Goal: Register for event/course

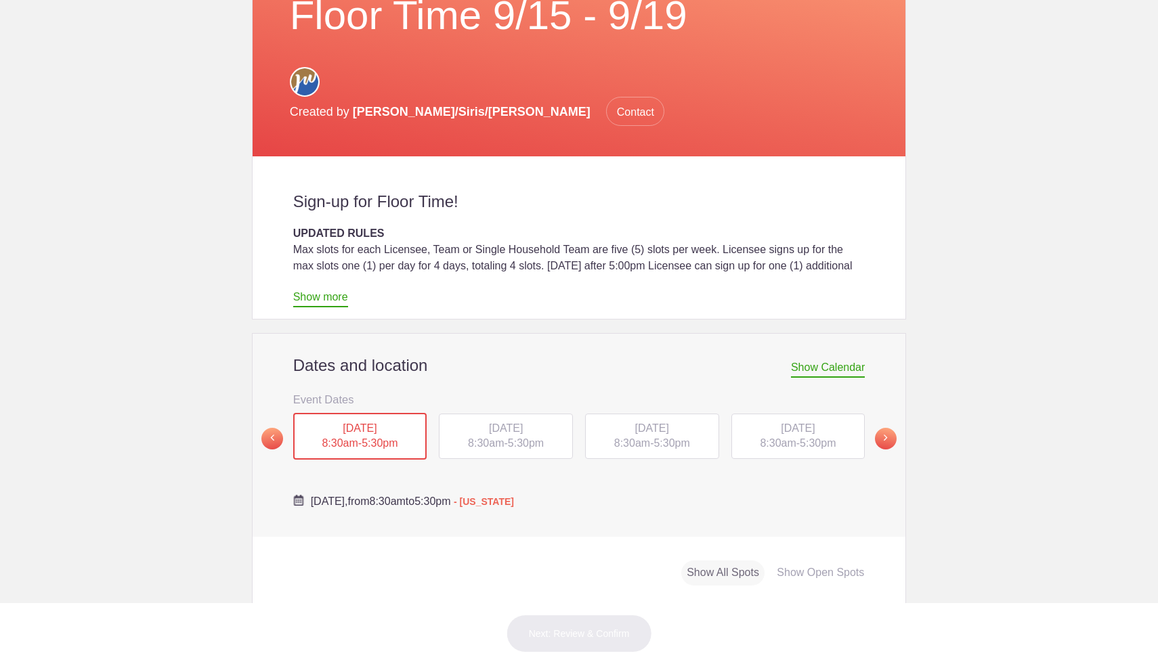
scroll to position [450, 0]
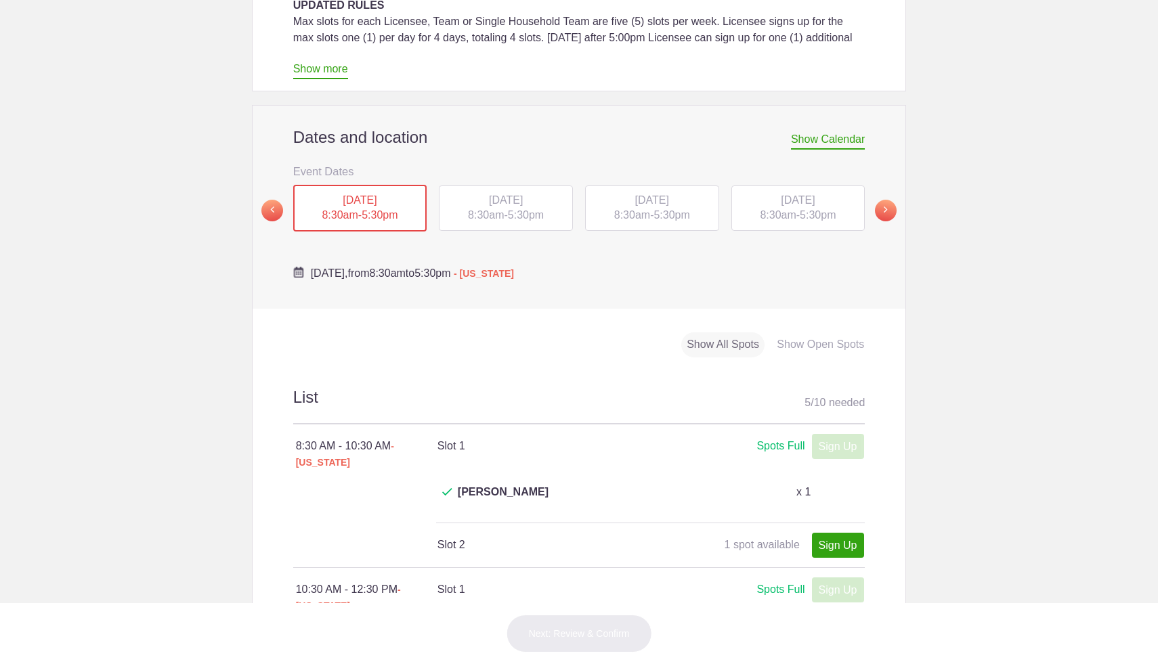
click at [510, 194] on span "TUE, Sep 16, 2025" at bounding box center [506, 200] width 34 height 12
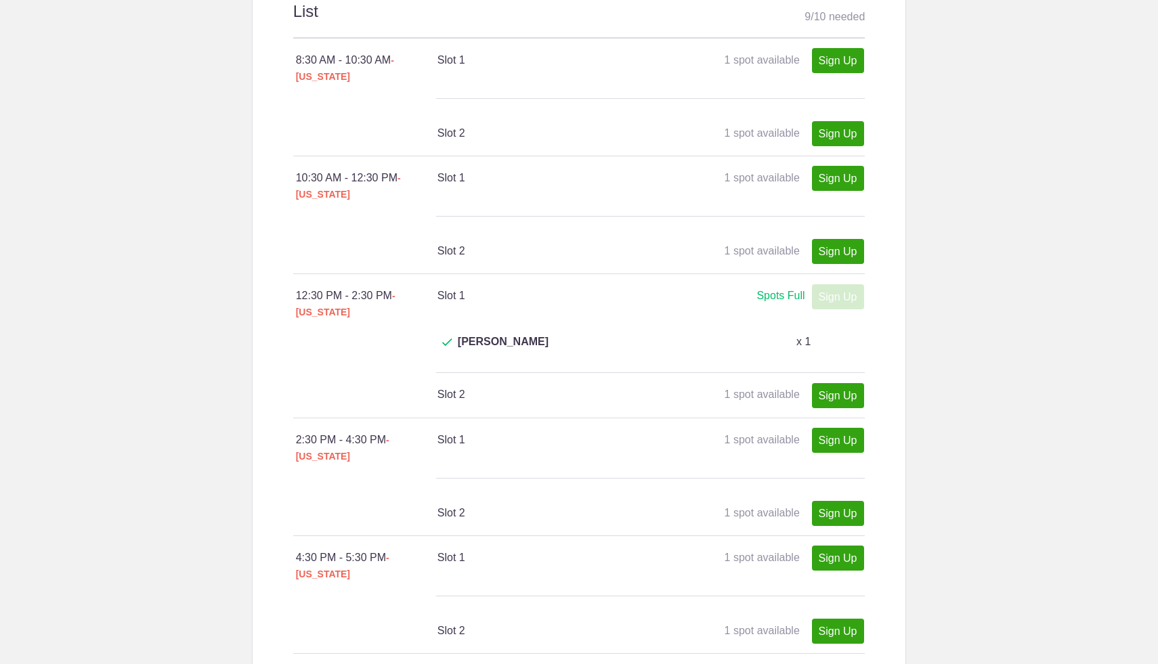
scroll to position [813, 0]
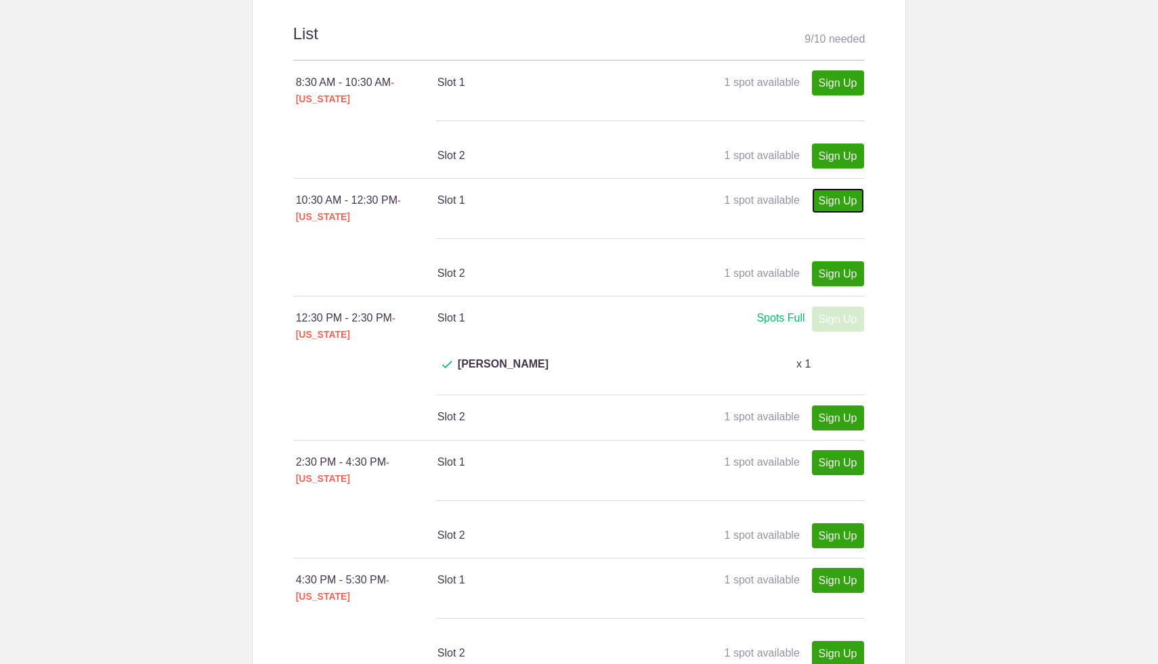
click at [834, 188] on link "Sign Up" at bounding box center [838, 200] width 52 height 25
type input "1"
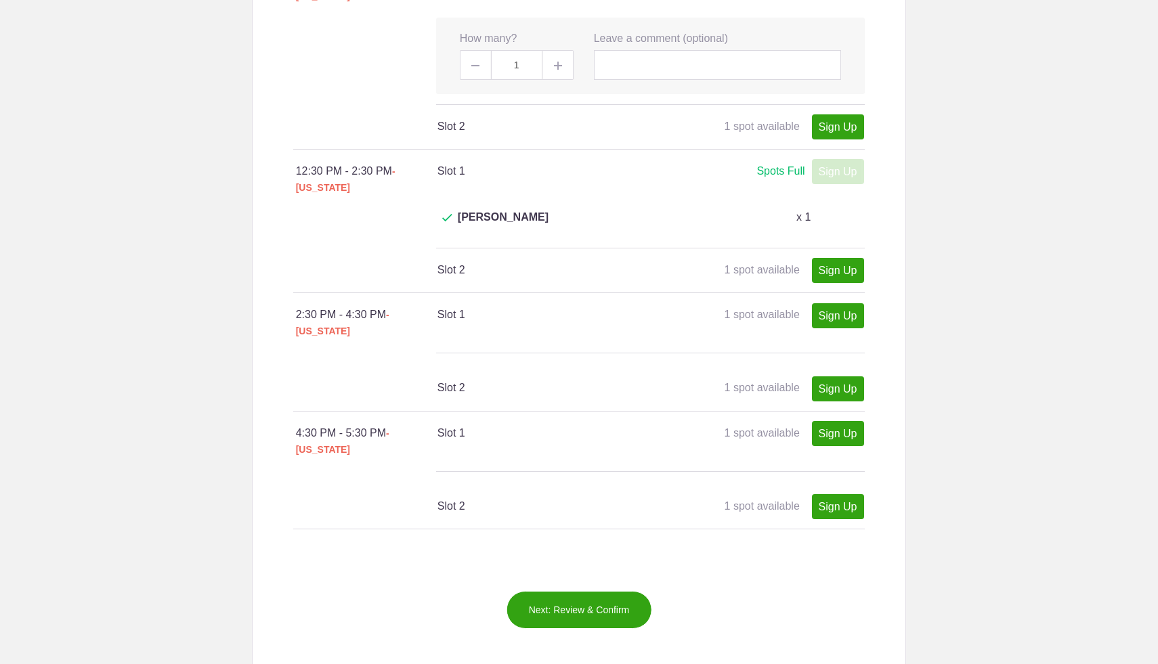
scroll to position [1109, 0]
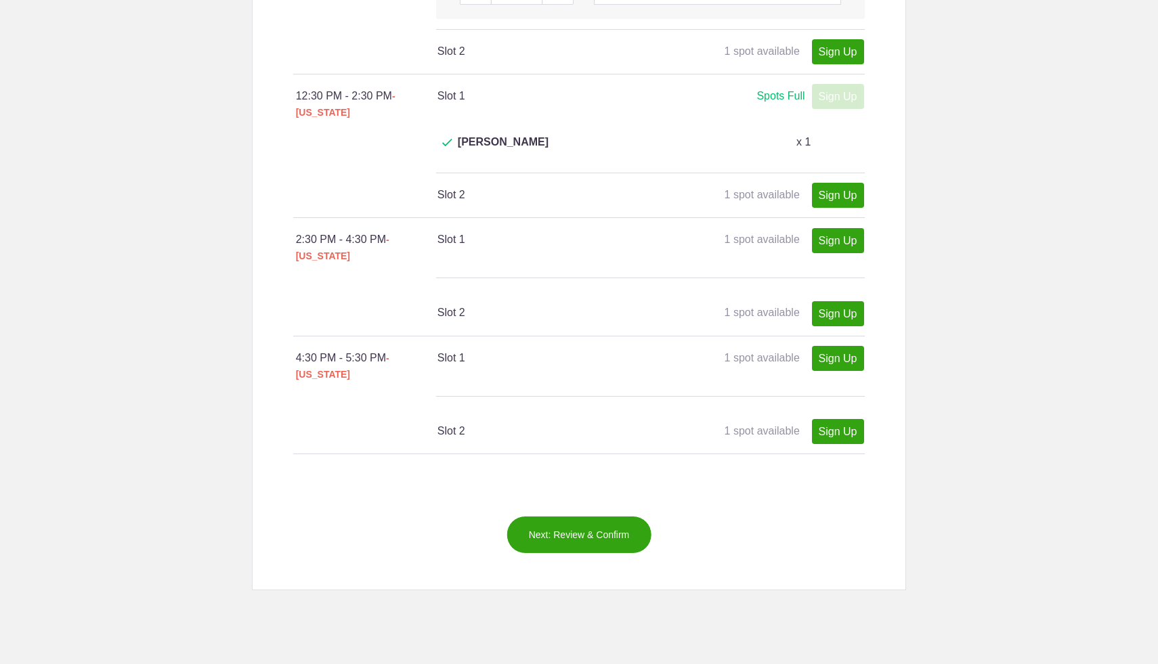
click at [604, 516] on button "Next: Review & Confirm" at bounding box center [580, 535] width 146 height 38
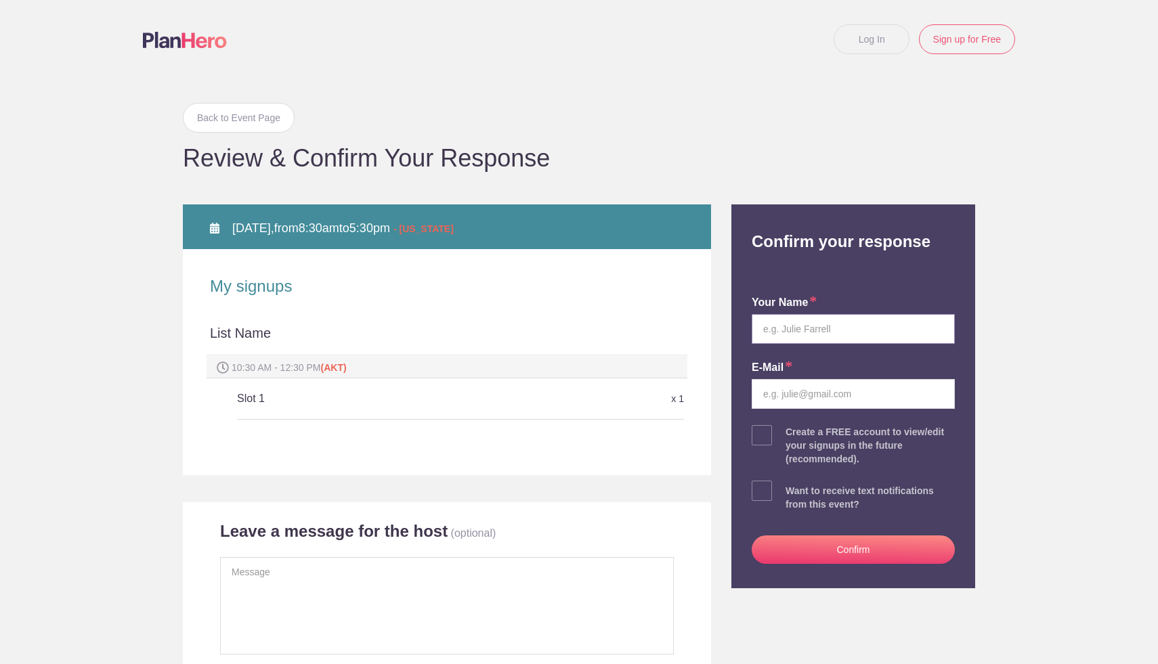
click at [813, 329] on input "text" at bounding box center [853, 329] width 203 height 30
type input "Panhia Yang"
type input "yangpanhia21@gmail.com"
click at [881, 544] on button "Confirm" at bounding box center [853, 550] width 203 height 28
